Goal: Find specific page/section: Find specific page/section

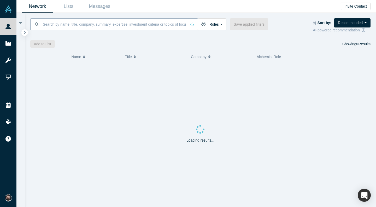
click at [65, 23] on input at bounding box center [114, 24] width 144 height 12
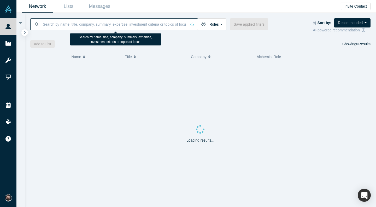
click at [65, 23] on input at bounding box center [114, 24] width 144 height 12
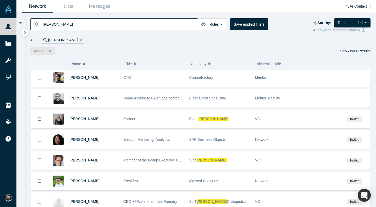
scroll to position [178, 0]
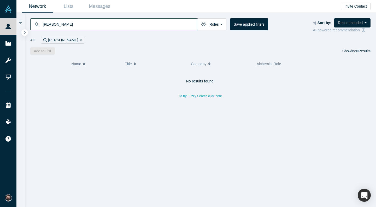
type input "[PERSON_NAME]"
